Goal: Information Seeking & Learning: Learn about a topic

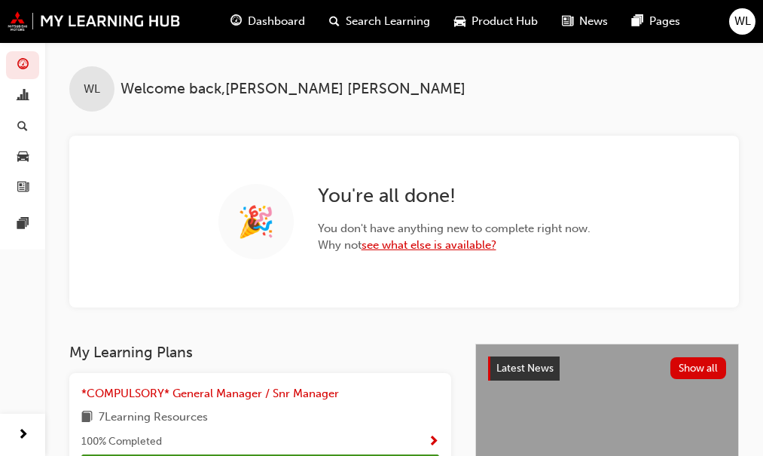
click at [445, 246] on link "see what else is available?" at bounding box center [429, 245] width 135 height 14
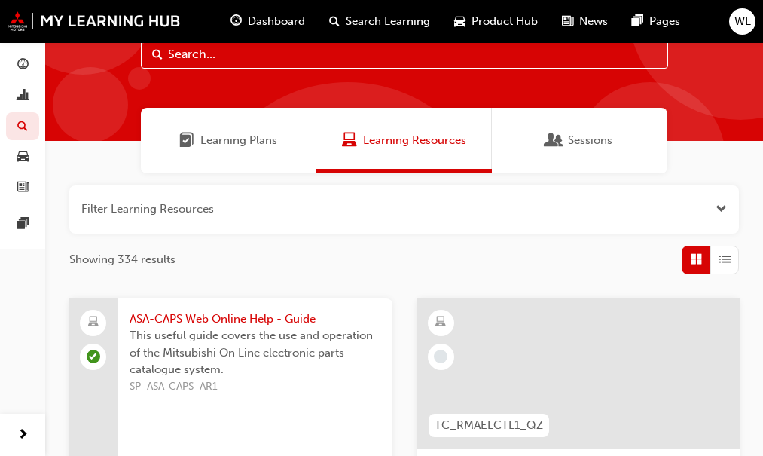
scroll to position [75, 0]
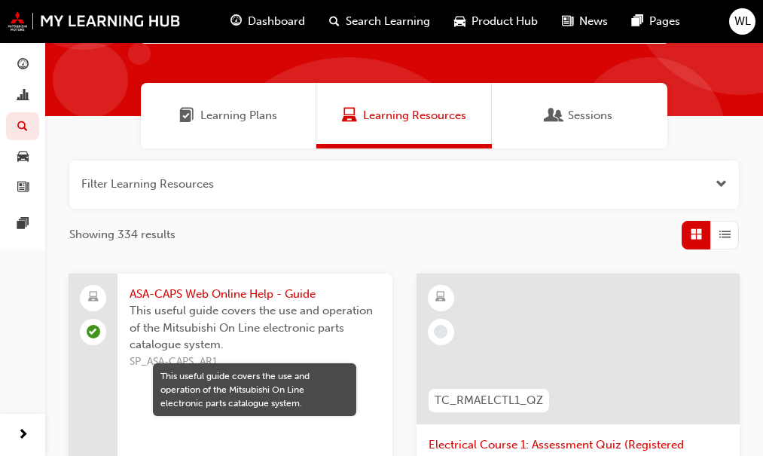
click at [279, 321] on span "This useful guide covers the use and operation of the Mitsubishi On Line electr…" at bounding box center [255, 327] width 251 height 51
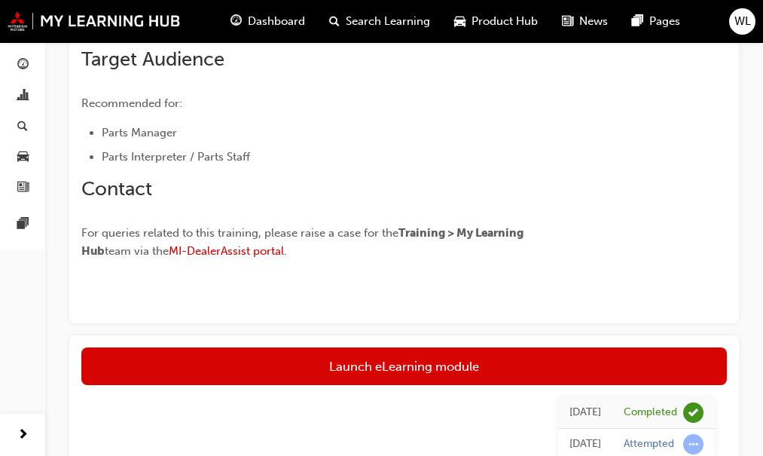
scroll to position [452, 0]
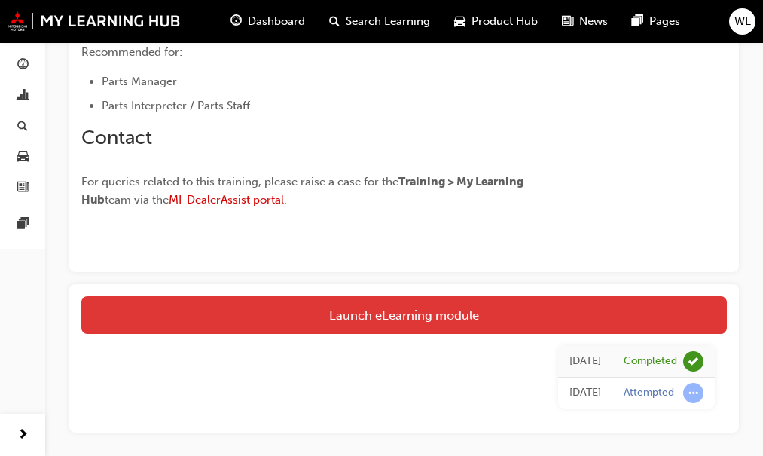
click at [394, 310] on link "Launch eLearning module" at bounding box center [404, 315] width 646 height 38
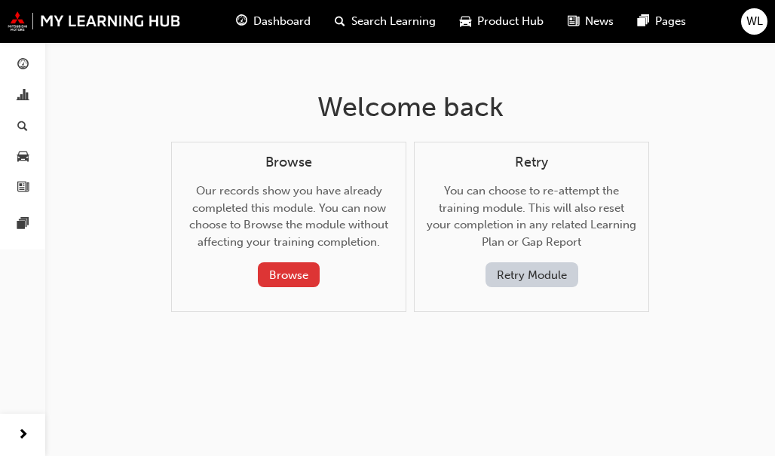
click at [294, 271] on button "Browse" at bounding box center [289, 274] width 62 height 25
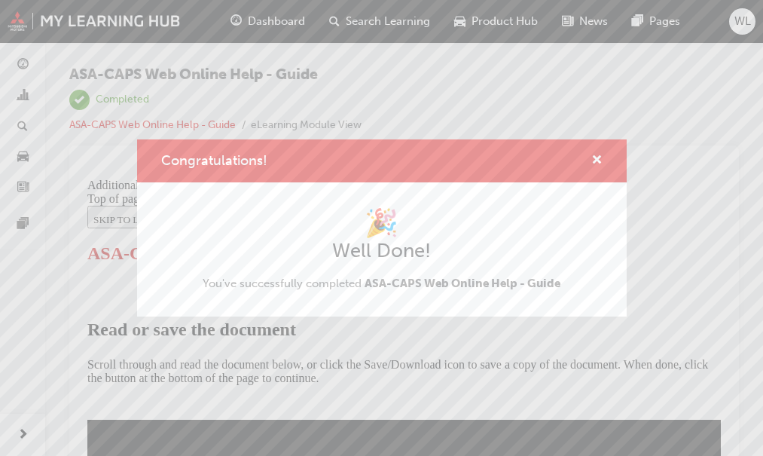
select select "page-width"
click at [592, 156] on span "cross-icon" at bounding box center [597, 161] width 11 height 14
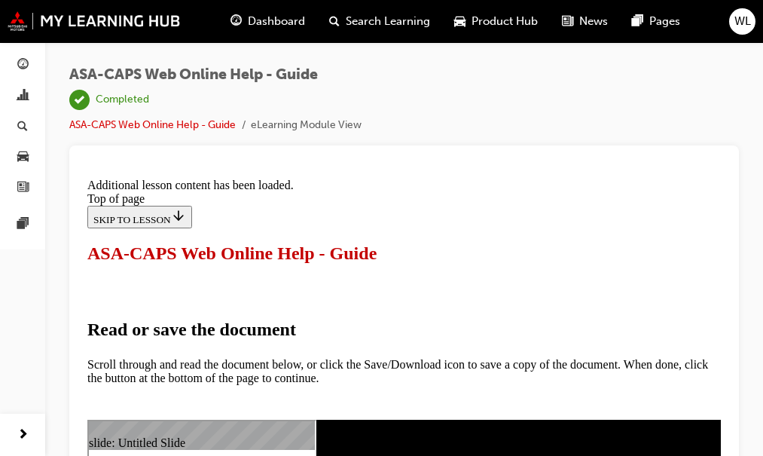
scroll to position [81395, 0]
type input "79"
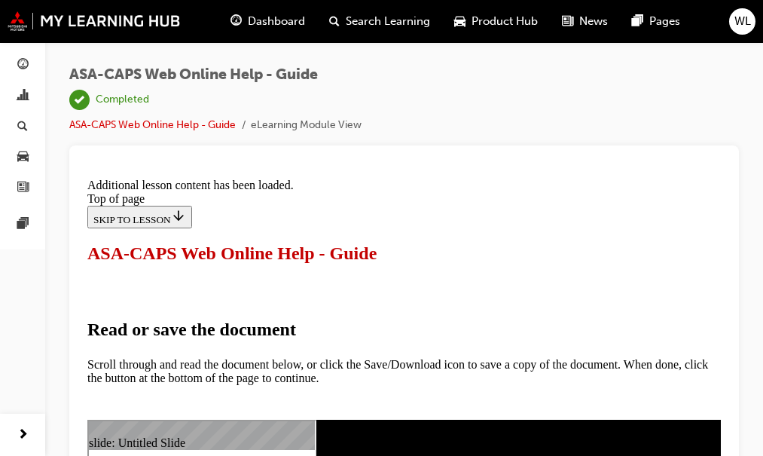
click at [613, 106] on div "ASA-CAPS Web Online Help - Guide | Completed ASA-CAPS Web Online Help - Guide e…" at bounding box center [404, 105] width 670 height 79
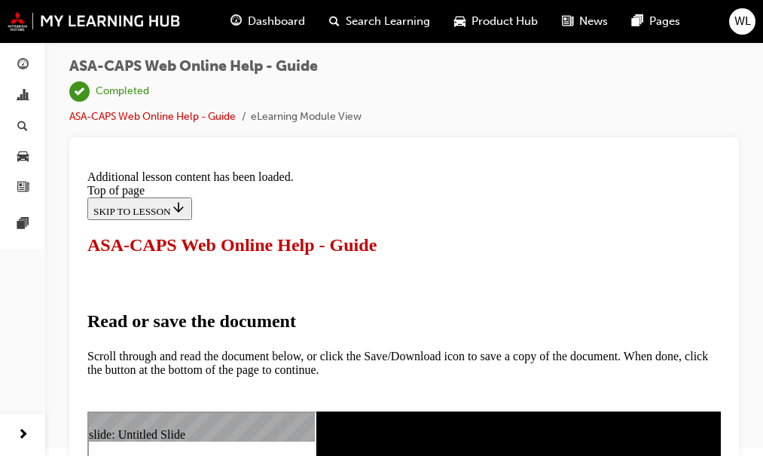
scroll to position [20, 0]
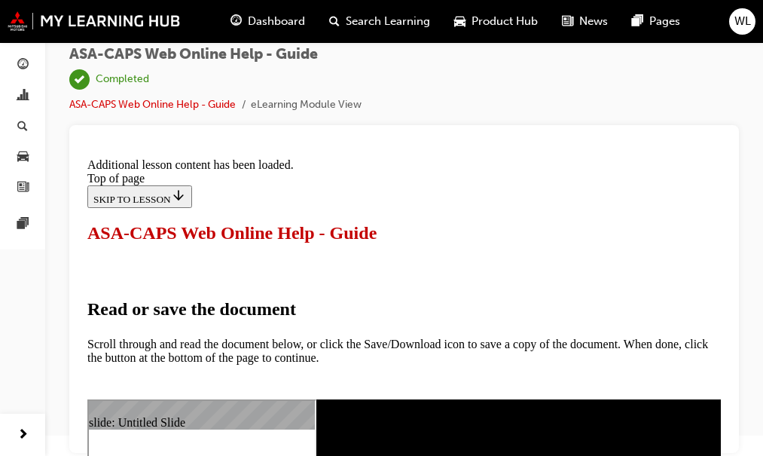
click at [745, 22] on span "WL" at bounding box center [743, 21] width 17 height 17
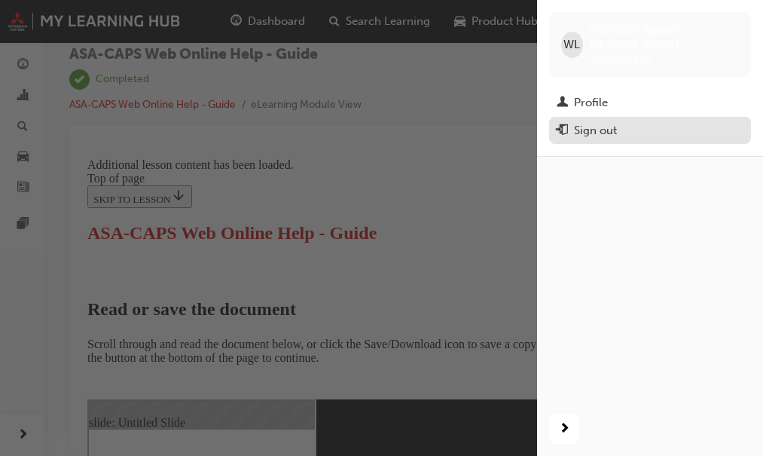
click at [596, 122] on div "Sign out" at bounding box center [595, 130] width 43 height 17
